Goal: Task Accomplishment & Management: Use online tool/utility

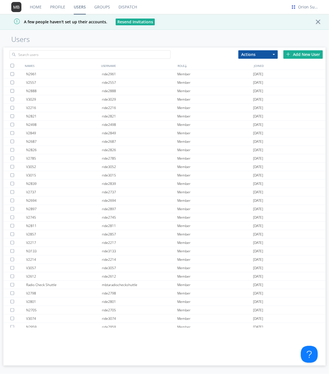
click at [132, 10] on link "Dispatch" at bounding box center [127, 7] width 27 height 14
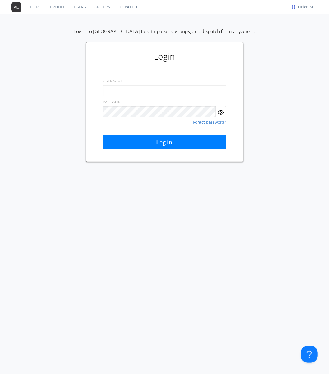
click at [151, 92] on input "text" at bounding box center [164, 90] width 123 height 11
type input "orionmbta10"
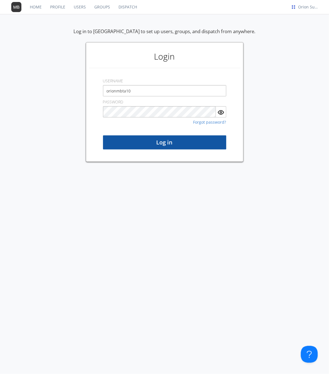
click at [171, 139] on button "Log in" at bounding box center [164, 142] width 123 height 14
